Goal: Information Seeking & Learning: Learn about a topic

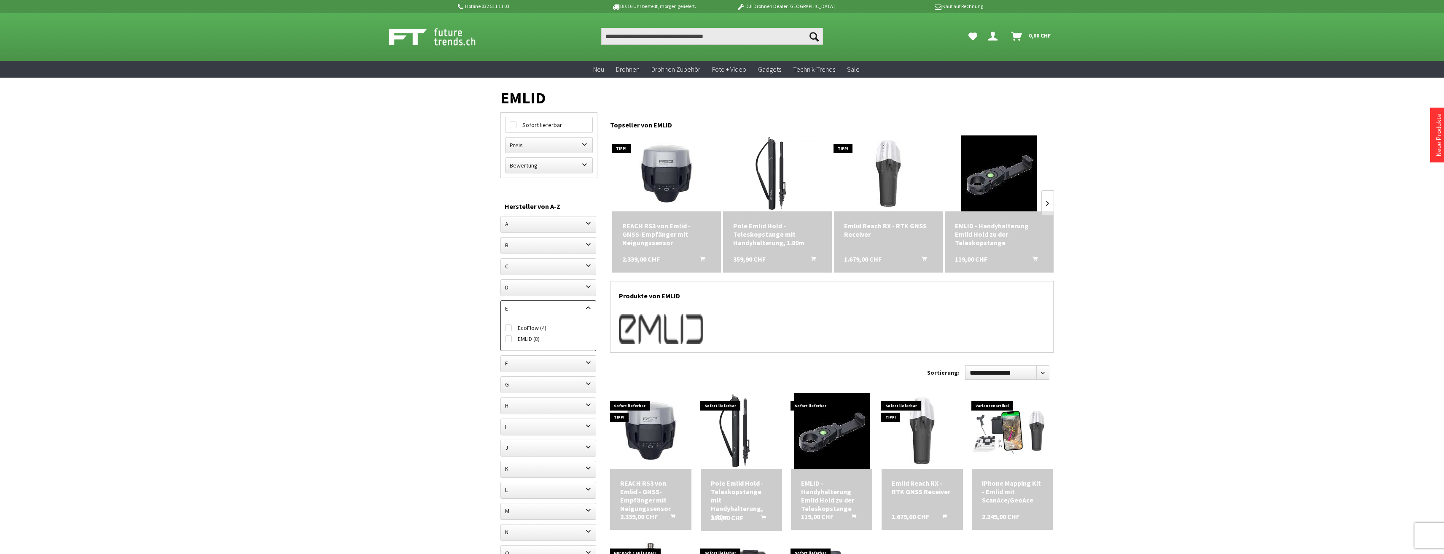
click at [863, 228] on div "Emlid Reach RX - RTK GNSS Receiver" at bounding box center [888, 229] width 89 height 17
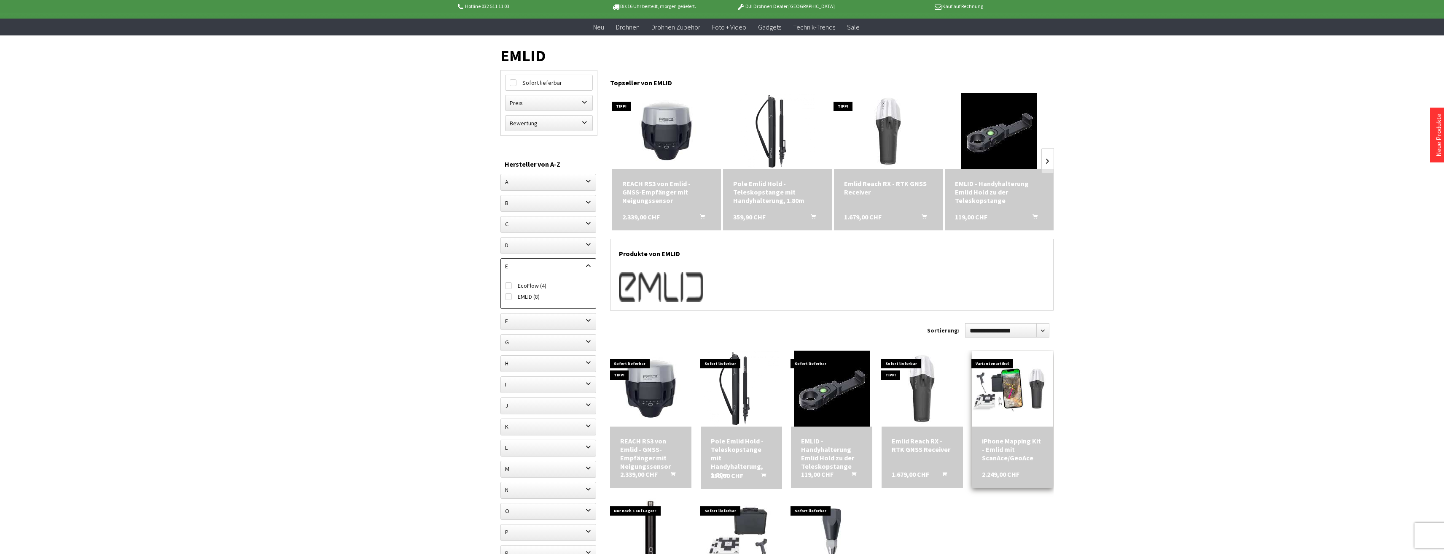
scroll to position [126, 0]
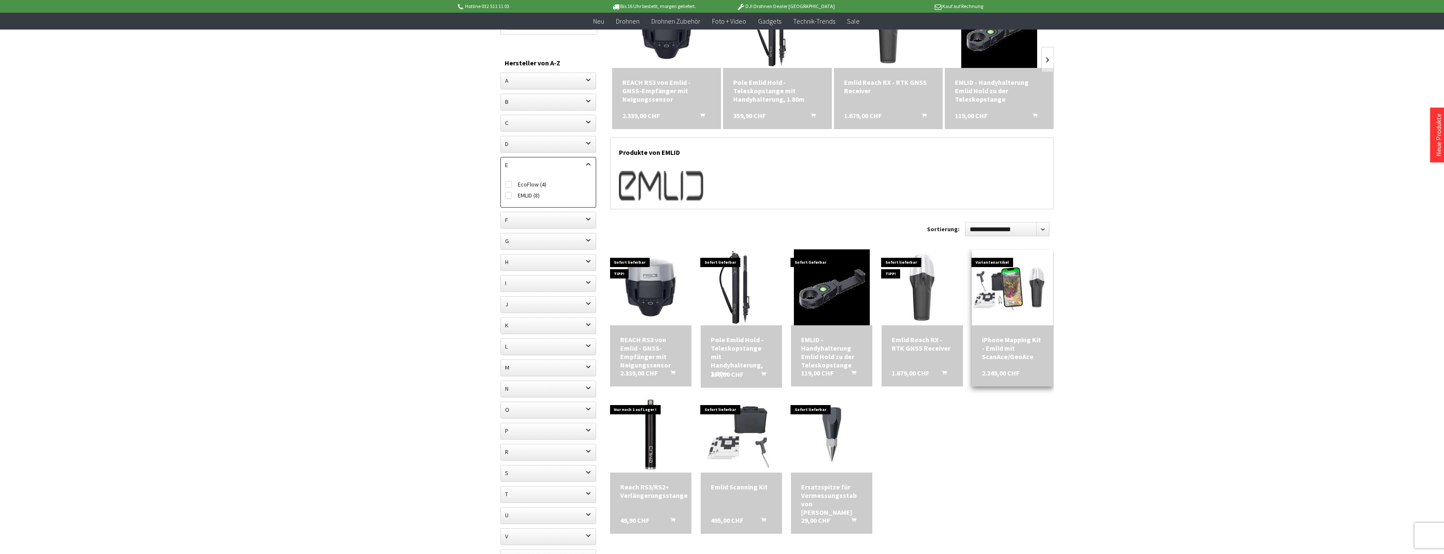
click at [1019, 324] on span at bounding box center [1012, 287] width 81 height 76
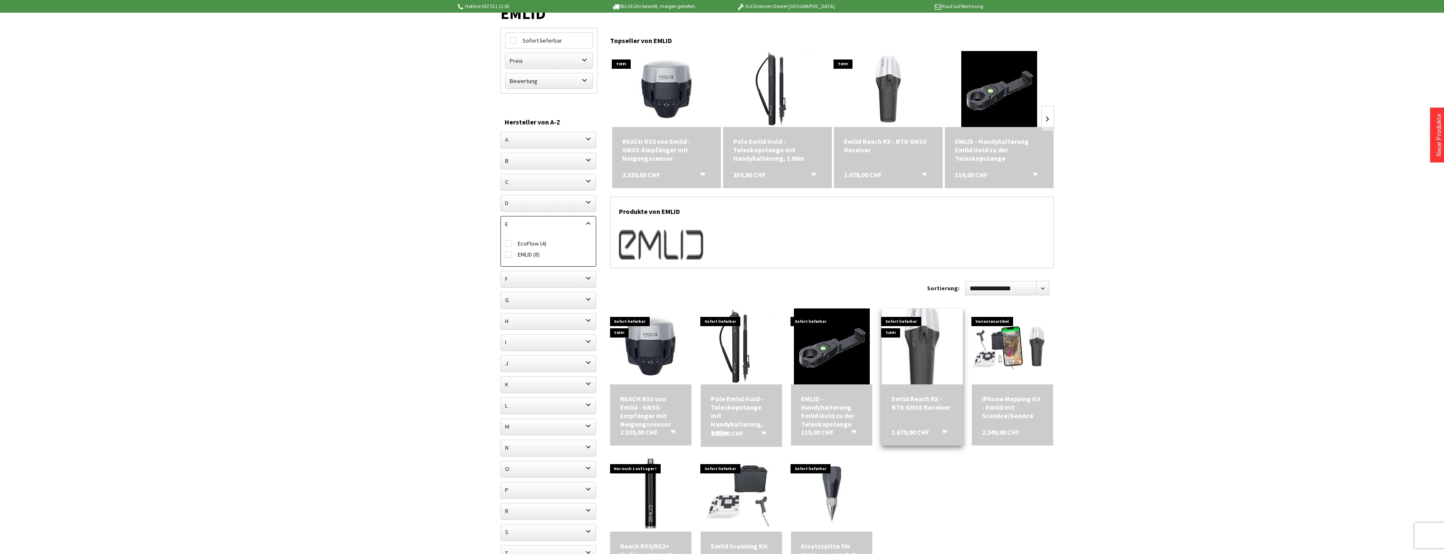
scroll to position [42, 0]
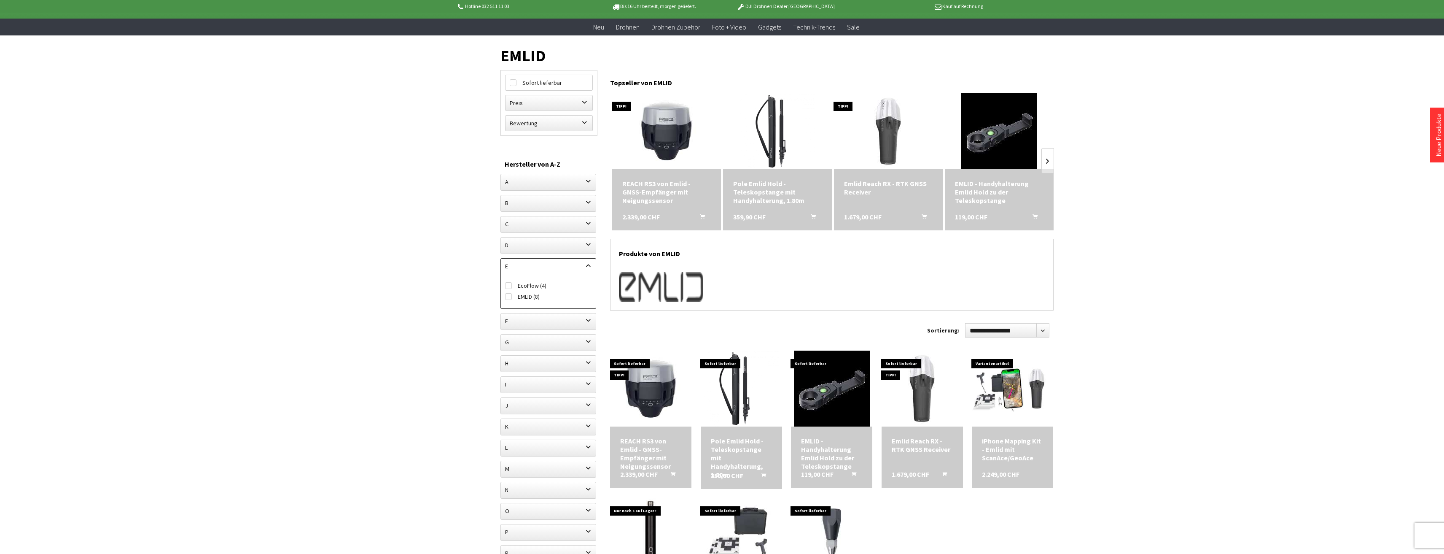
click at [859, 190] on div "Emlid Reach RX - RTK GNSS Receiver" at bounding box center [888, 187] width 89 height 17
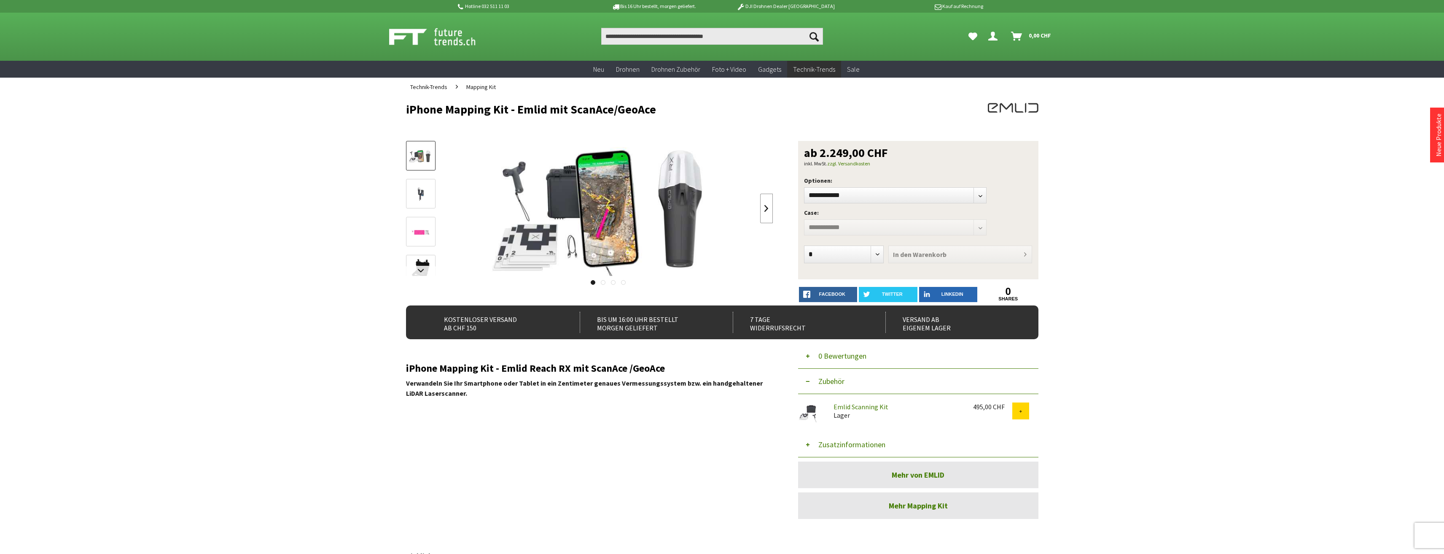
click at [768, 213] on link at bounding box center [766, 209] width 13 height 30
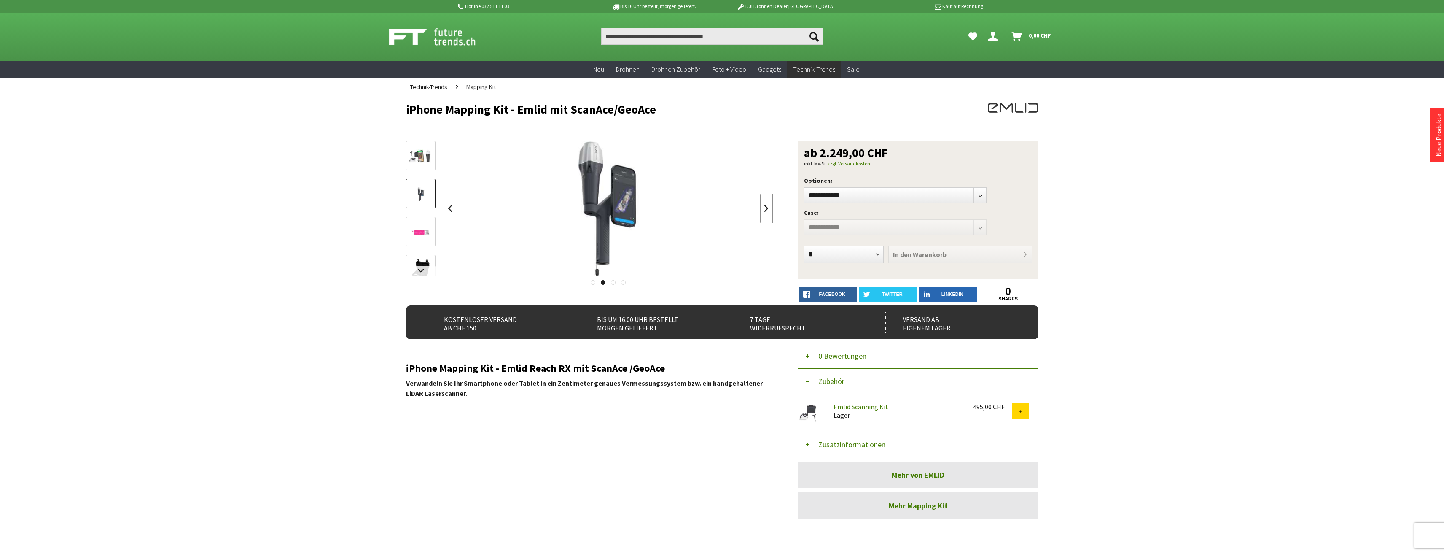
click at [768, 213] on link at bounding box center [766, 209] width 13 height 30
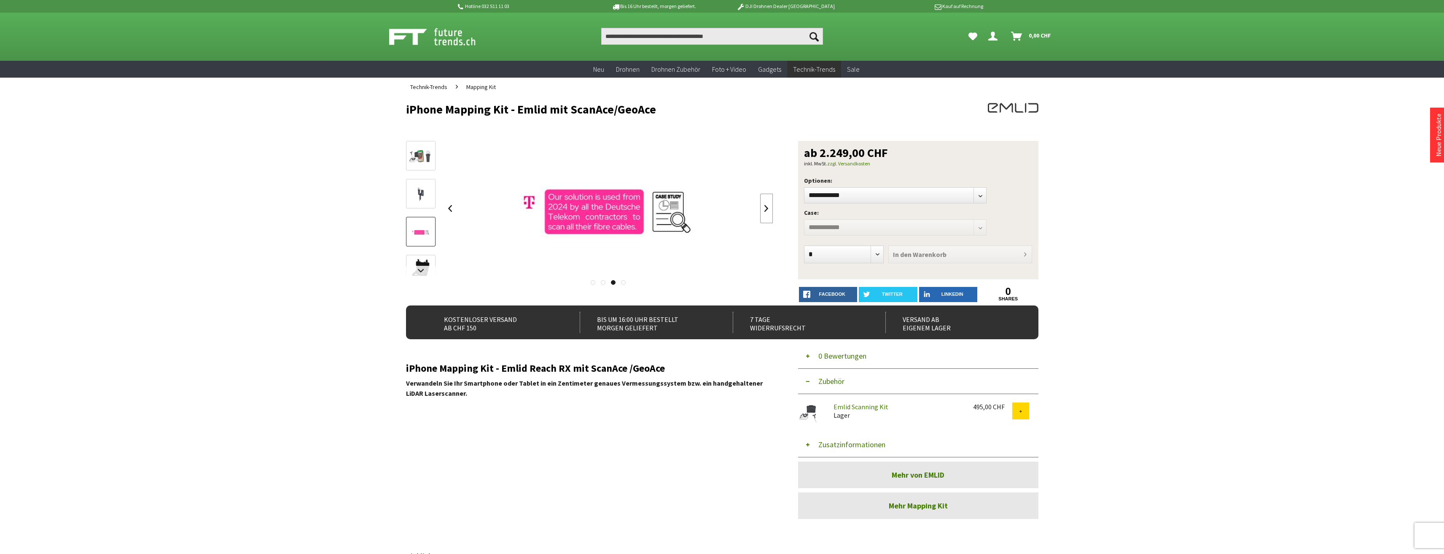
click at [768, 213] on link at bounding box center [766, 209] width 13 height 30
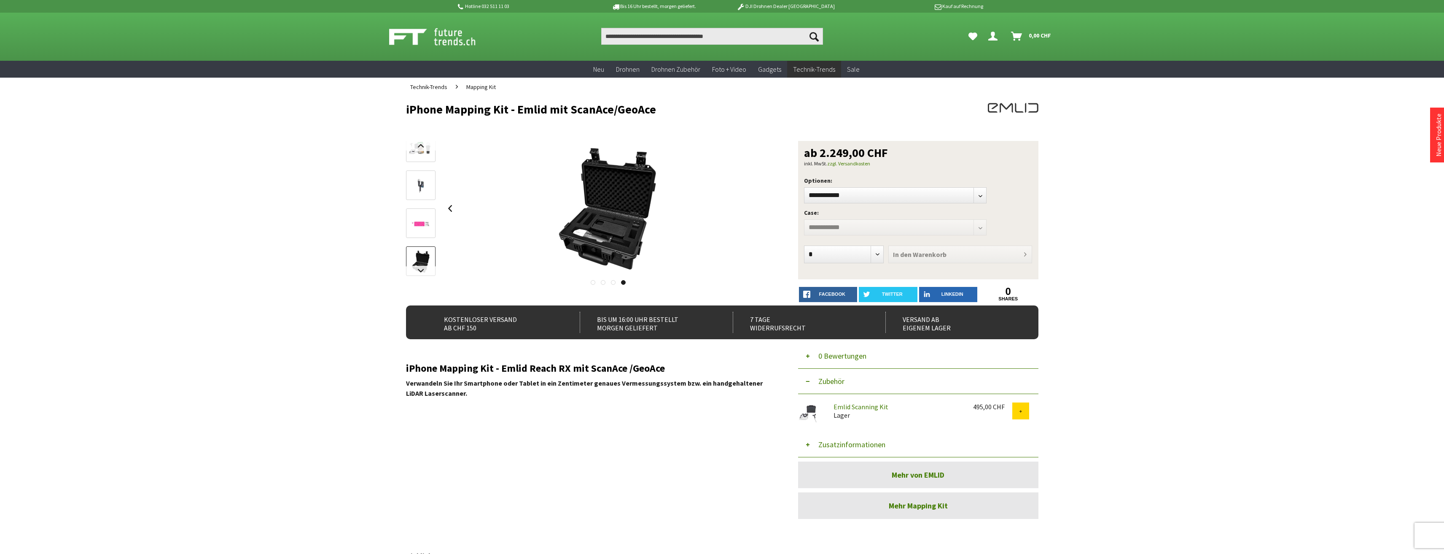
click at [768, 213] on div at bounding box center [608, 208] width 329 height 135
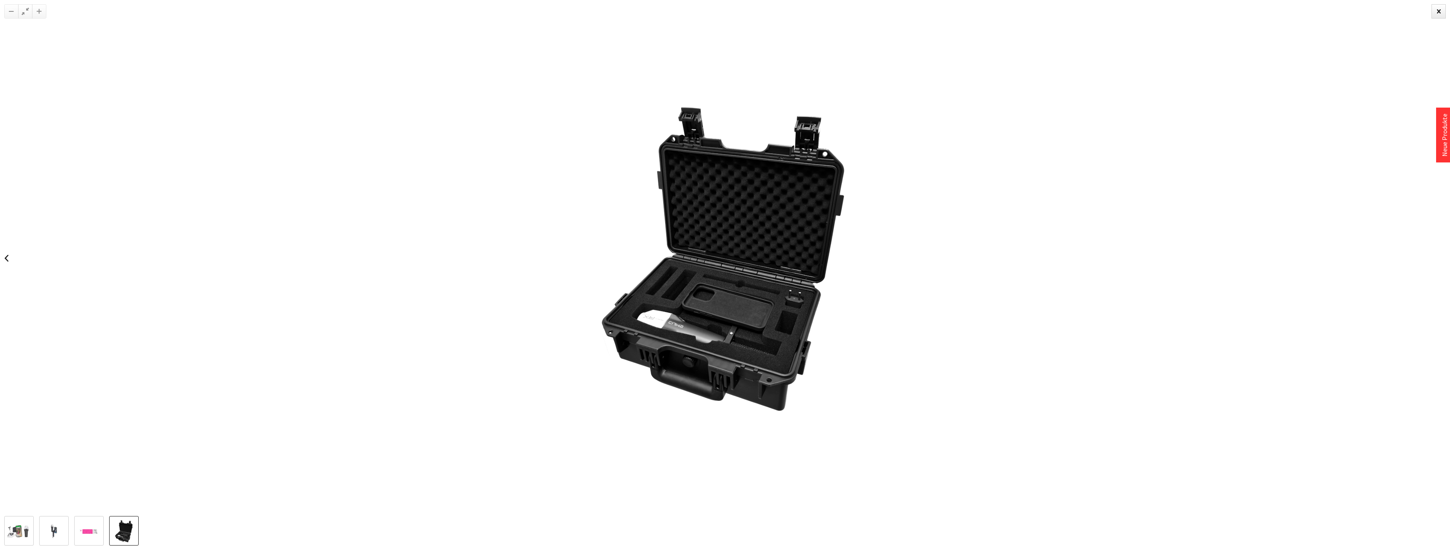
click at [277, 273] on div at bounding box center [725, 258] width 1450 height 516
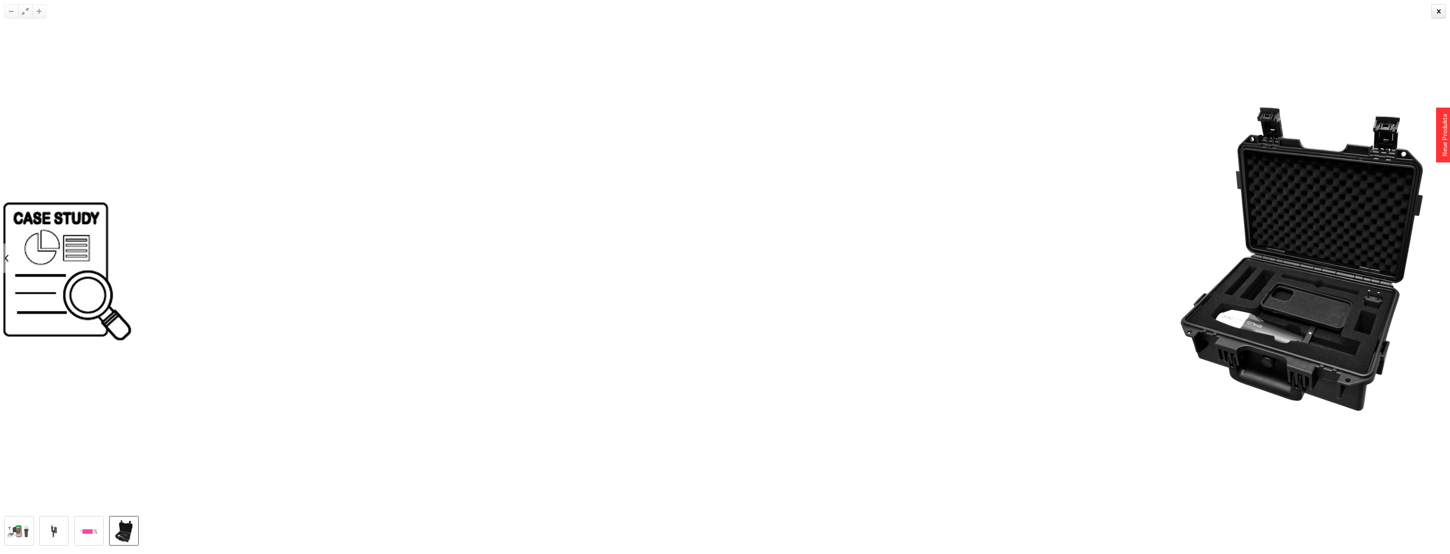
drag, startPoint x: 635, startPoint y: 266, endPoint x: 857, endPoint y: 263, distance: 221.8
click at [857, 263] on div at bounding box center [1304, 258] width 1450 height 516
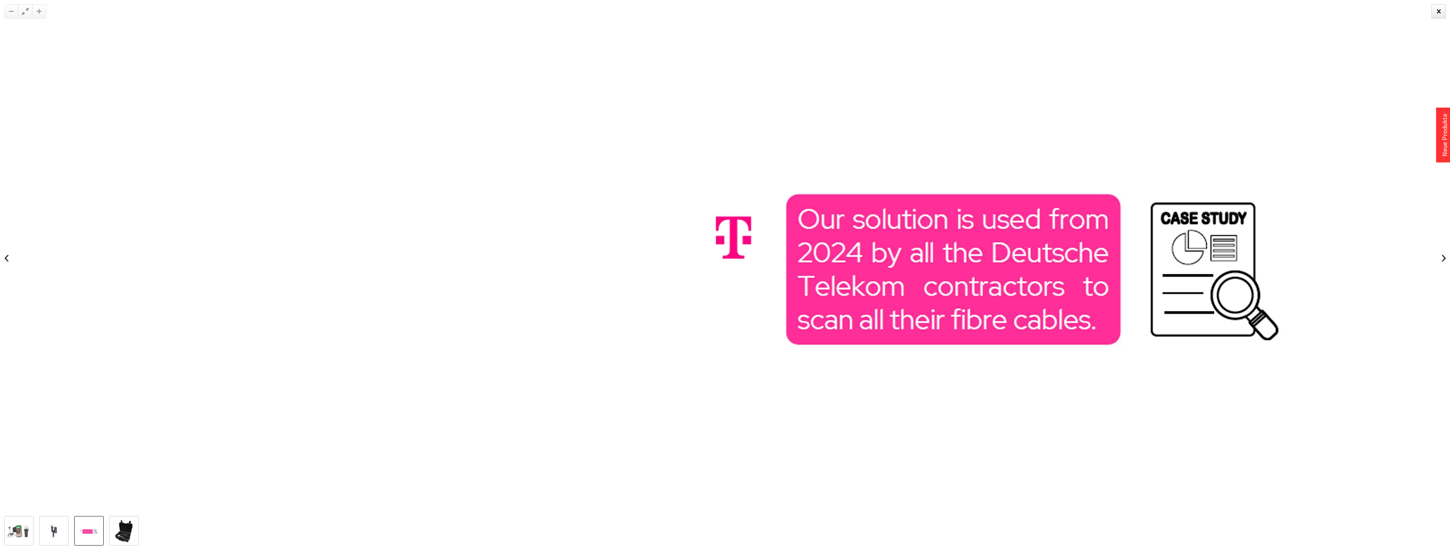
drag, startPoint x: 458, startPoint y: 297, endPoint x: 964, endPoint y: 292, distance: 506.3
click at [964, 292] on img at bounding box center [1001, 257] width 809 height 455
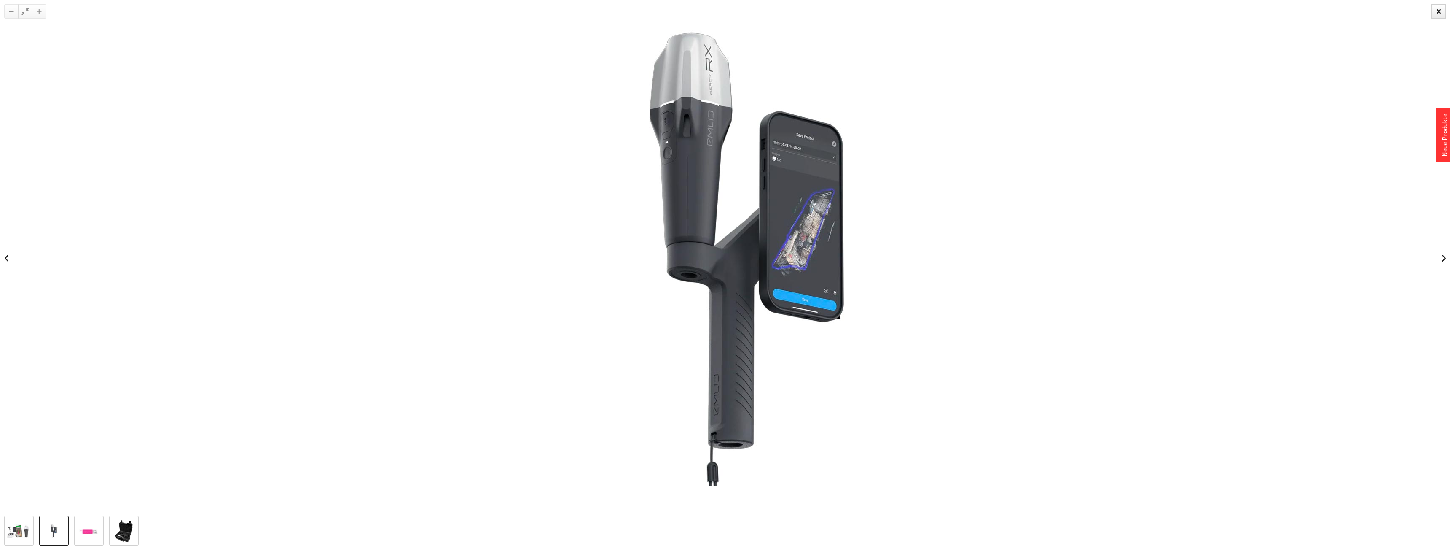
drag, startPoint x: 564, startPoint y: 313, endPoint x: 737, endPoint y: 314, distance: 173.3
click at [737, 314] on img at bounding box center [749, 257] width 809 height 455
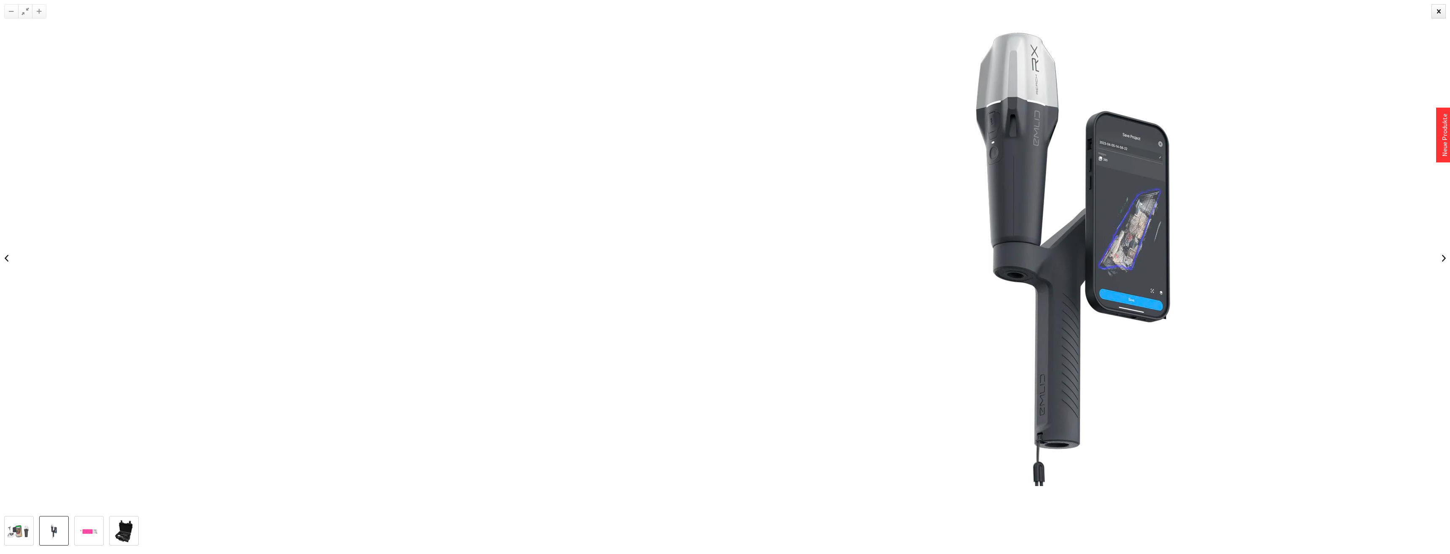
drag, startPoint x: 650, startPoint y: 325, endPoint x: 1078, endPoint y: 311, distance: 427.7
click at [1078, 311] on img at bounding box center [1076, 257] width 809 height 455
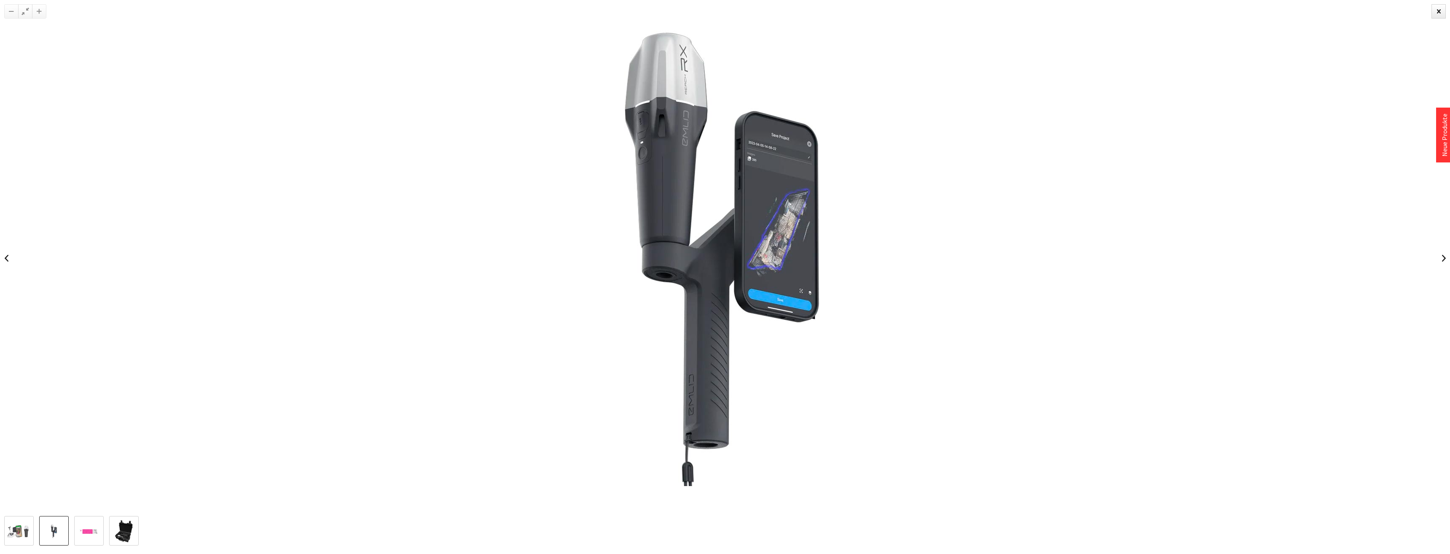
drag, startPoint x: 673, startPoint y: 344, endPoint x: 1450, endPoint y: 310, distance: 777.3
click at [1130, 312] on img at bounding box center [724, 257] width 809 height 455
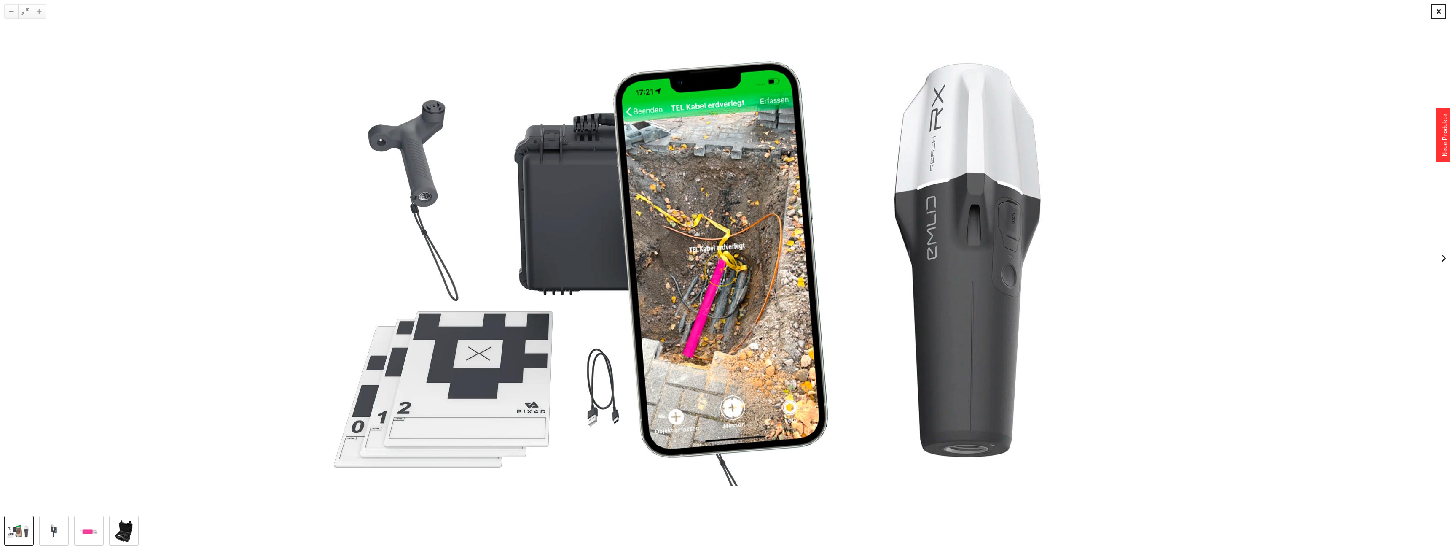
click at [1441, 9] on div at bounding box center [1439, 11] width 14 height 14
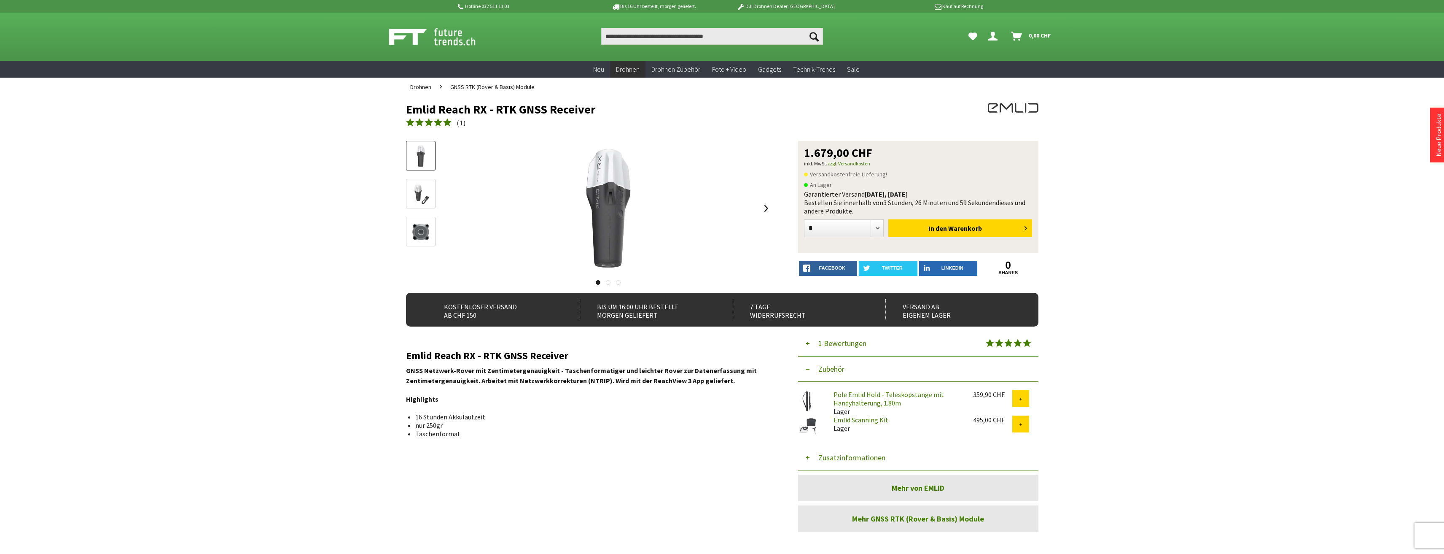
click at [414, 192] on img at bounding box center [421, 194] width 24 height 24
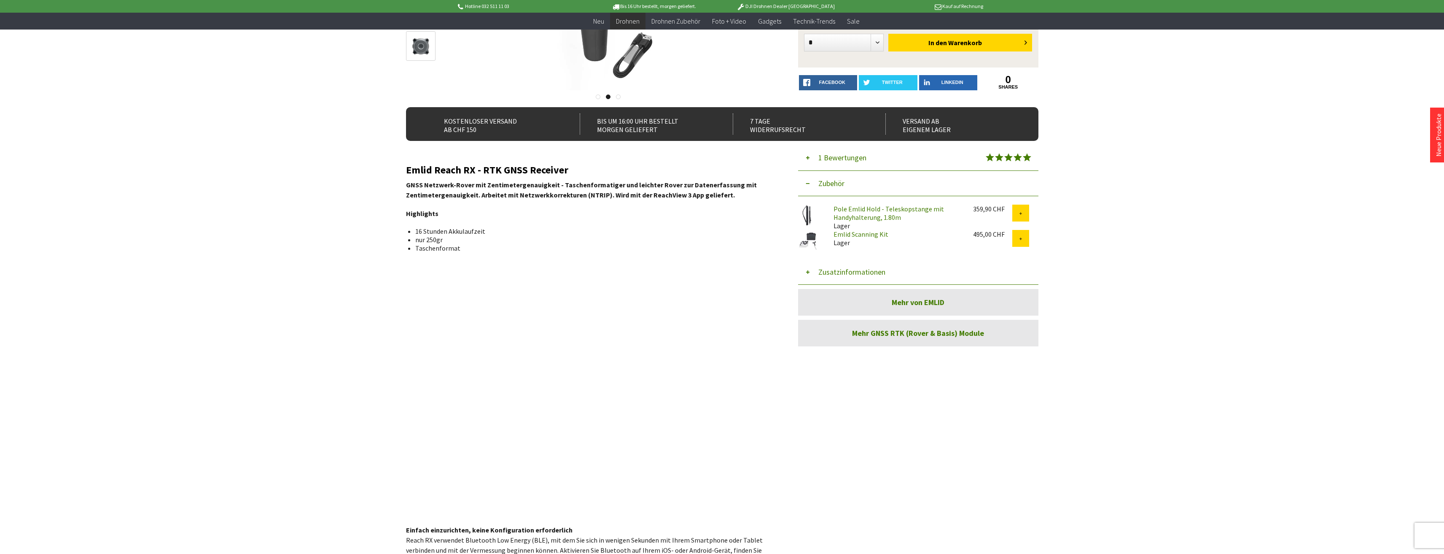
scroll to position [295, 0]
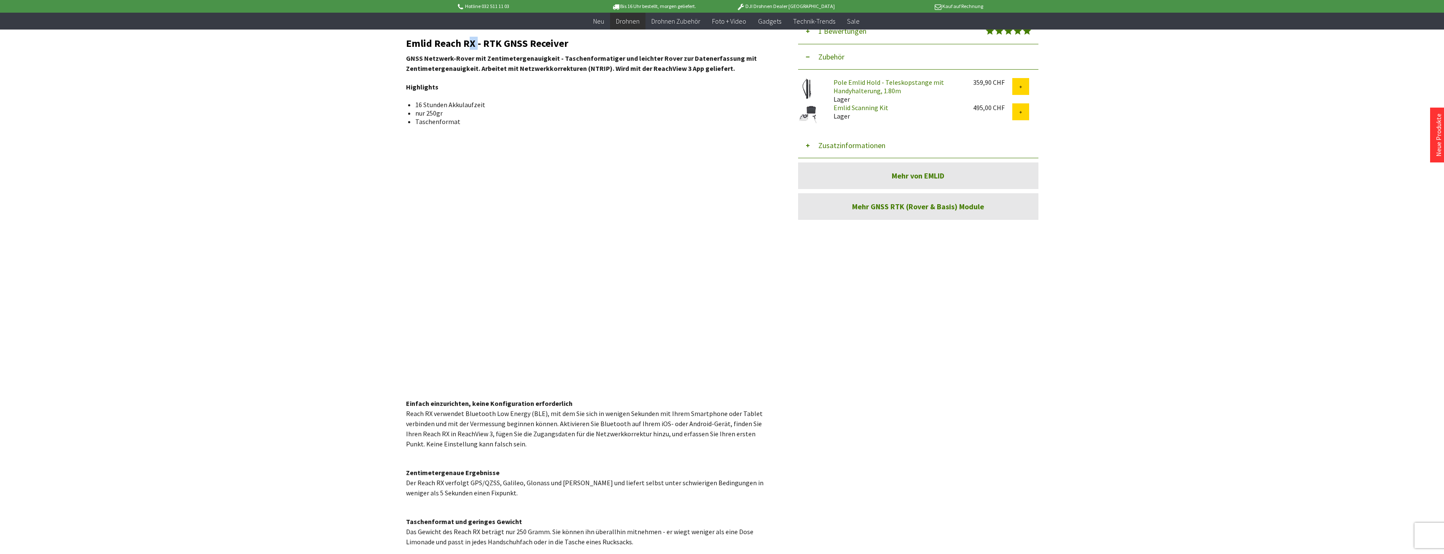
drag, startPoint x: 476, startPoint y: 49, endPoint x: 468, endPoint y: 49, distance: 8.0
click at [468, 49] on h2 "Emlid Reach RX - RTK GNSS Receiver" at bounding box center [589, 43] width 367 height 11
click at [470, 46] on h2 "Emlid Reach RX - RTK GNSS Receiver" at bounding box center [589, 43] width 367 height 11
click at [411, 44] on h2 "Emlid Reach RX - RTK GNSS Receiver" at bounding box center [589, 43] width 367 height 11
drag, startPoint x: 406, startPoint y: 43, endPoint x: 474, endPoint y: 45, distance: 67.9
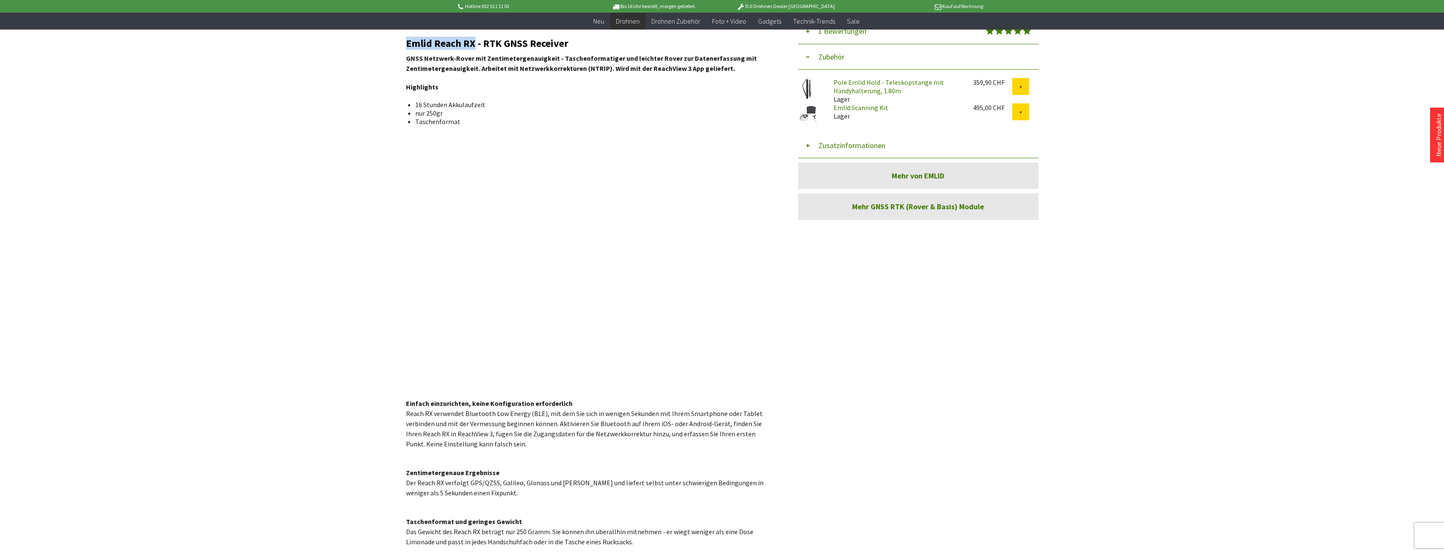
click at [474, 45] on h2 "Emlid Reach RX - RTK GNSS Receiver" at bounding box center [589, 43] width 367 height 11
copy h2 "Emlid Reach RX"
